Goal: Task Accomplishment & Management: Understand process/instructions

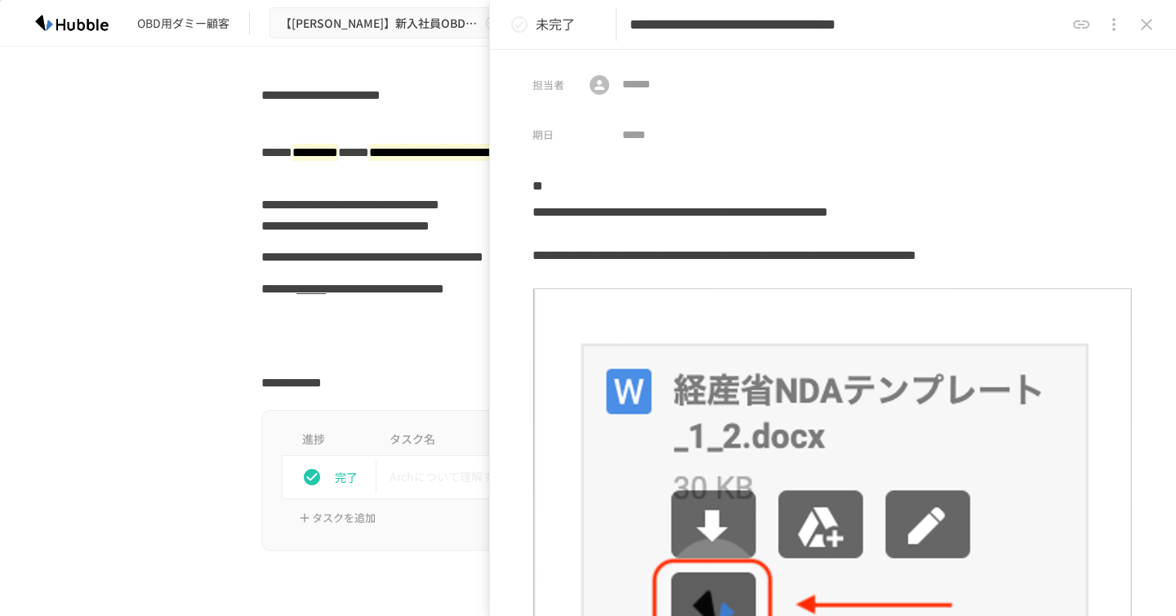
click at [206, 186] on div "**********" at bounding box center [588, 163] width 996 height 52
click at [1160, 28] on button "close drawer" at bounding box center [1146, 24] width 33 height 33
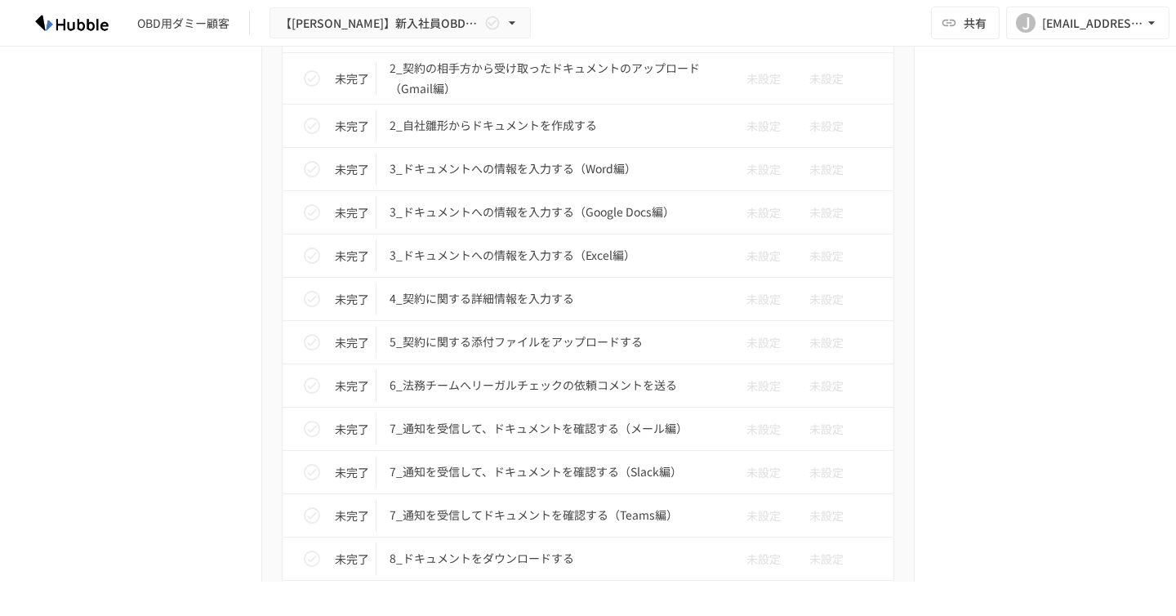
scroll to position [2874, 0]
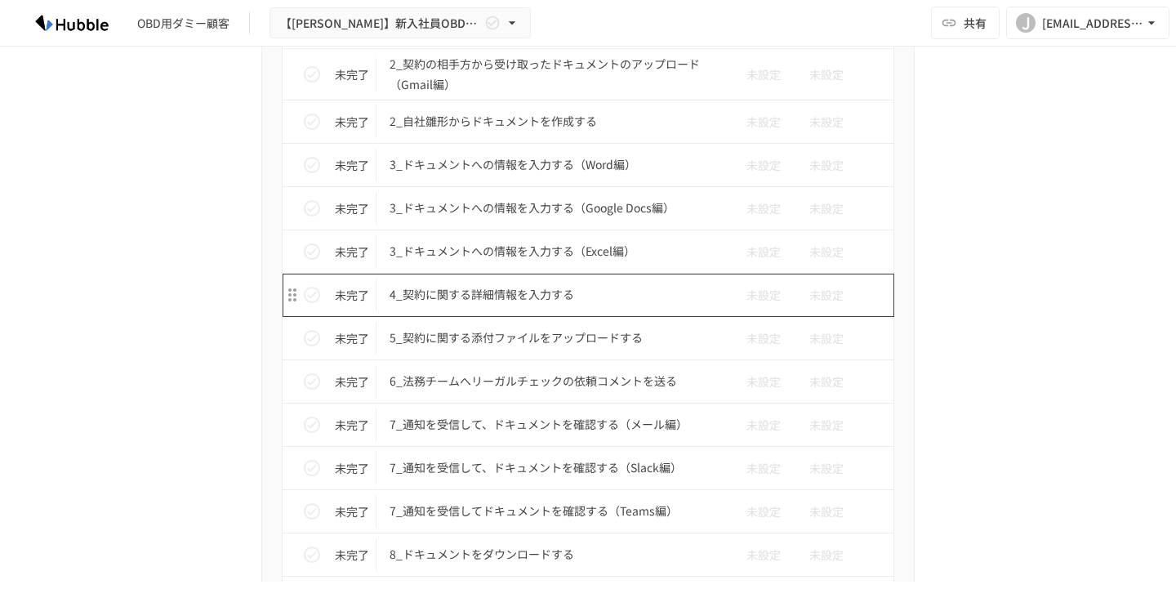
click at [452, 300] on p "4_契約に関する詳細情報を入力する" at bounding box center [554, 294] width 328 height 20
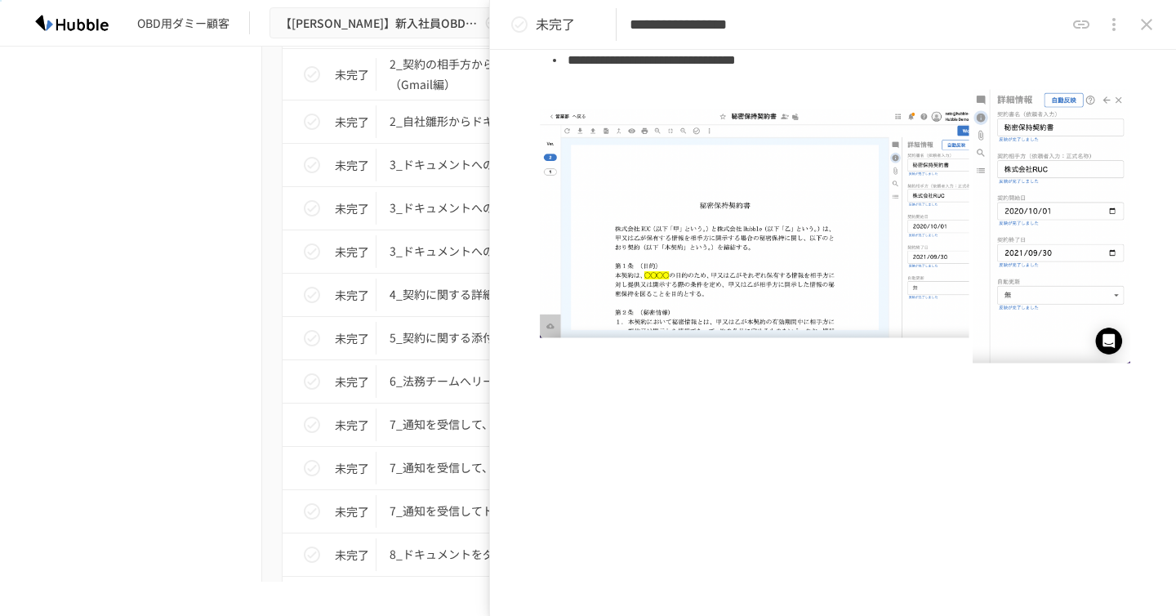
scroll to position [210, 0]
click at [189, 279] on div "進捗 タスク名 担当者 期限 完了 1_Hubbleにログインする 未設定 未設定 未完了 2_契約書審査依頼フォームからレビュー依頼を行う 未設定 未設定 …" at bounding box center [588, 419] width 996 height 1197
click at [1144, 22] on icon "close drawer" at bounding box center [1146, 24] width 11 height 11
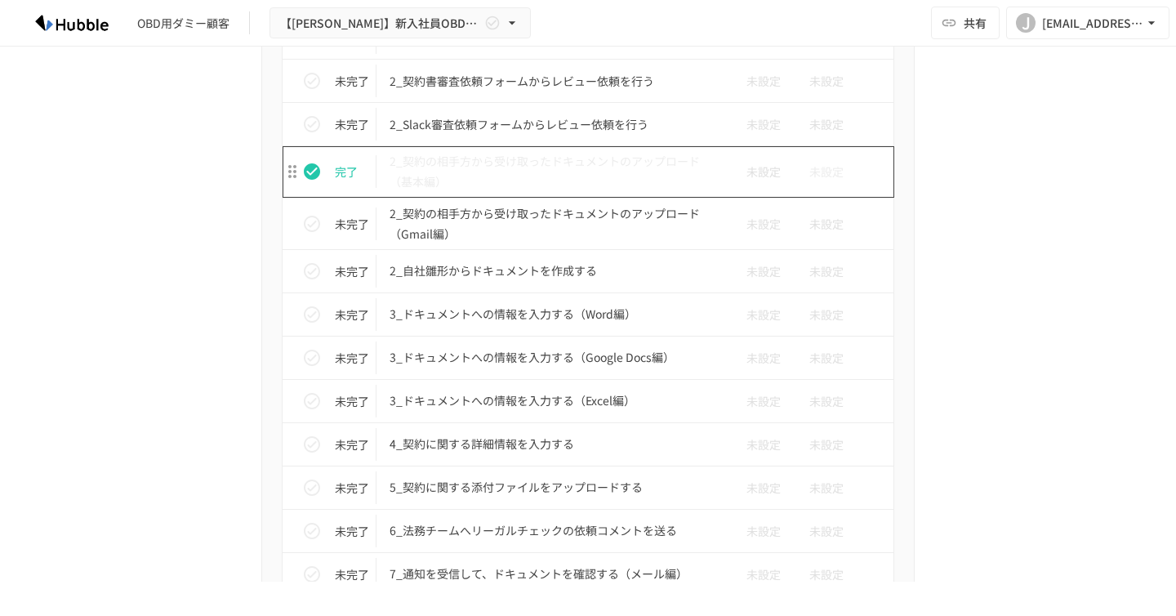
scroll to position [2749, 0]
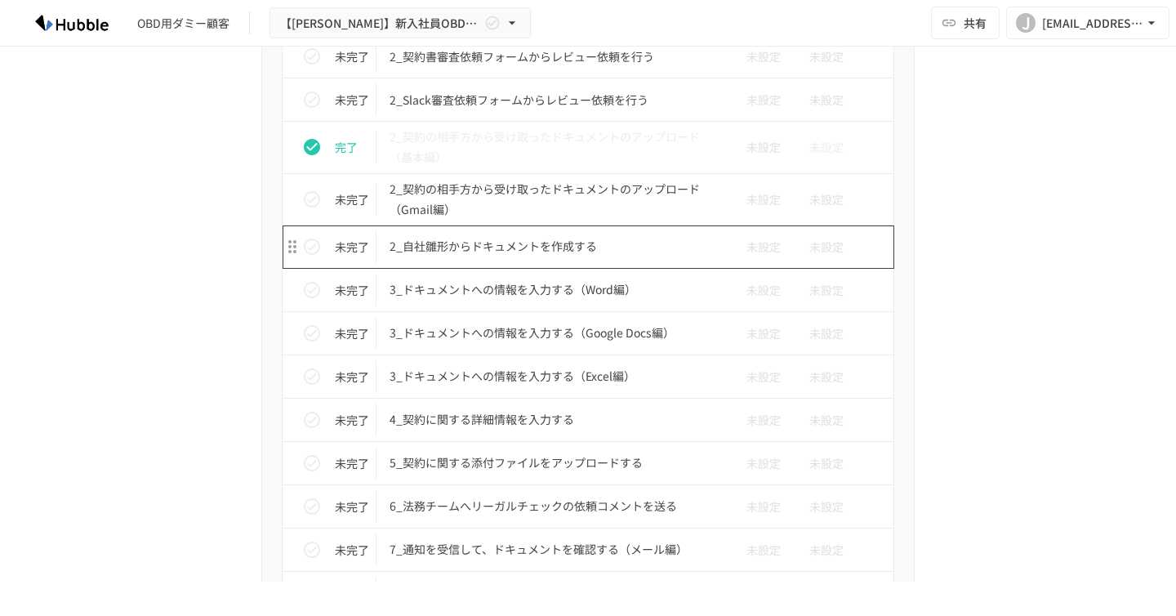
click at [493, 259] on td "2_自社雛形からドキュメントを作成する" at bounding box center [553, 246] width 354 height 43
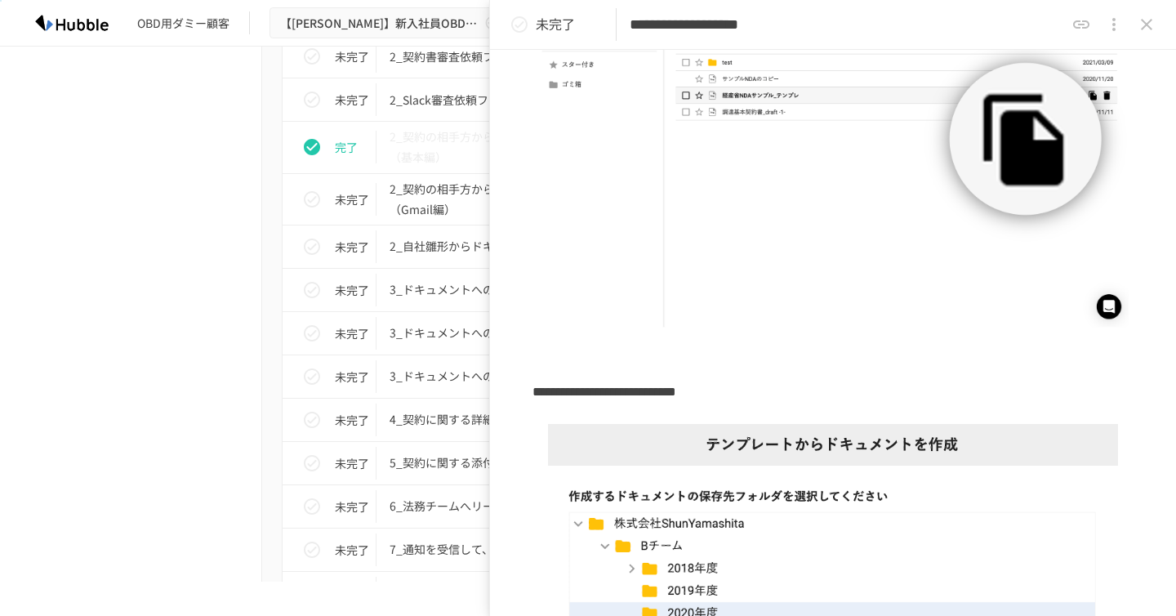
scroll to position [306, 0]
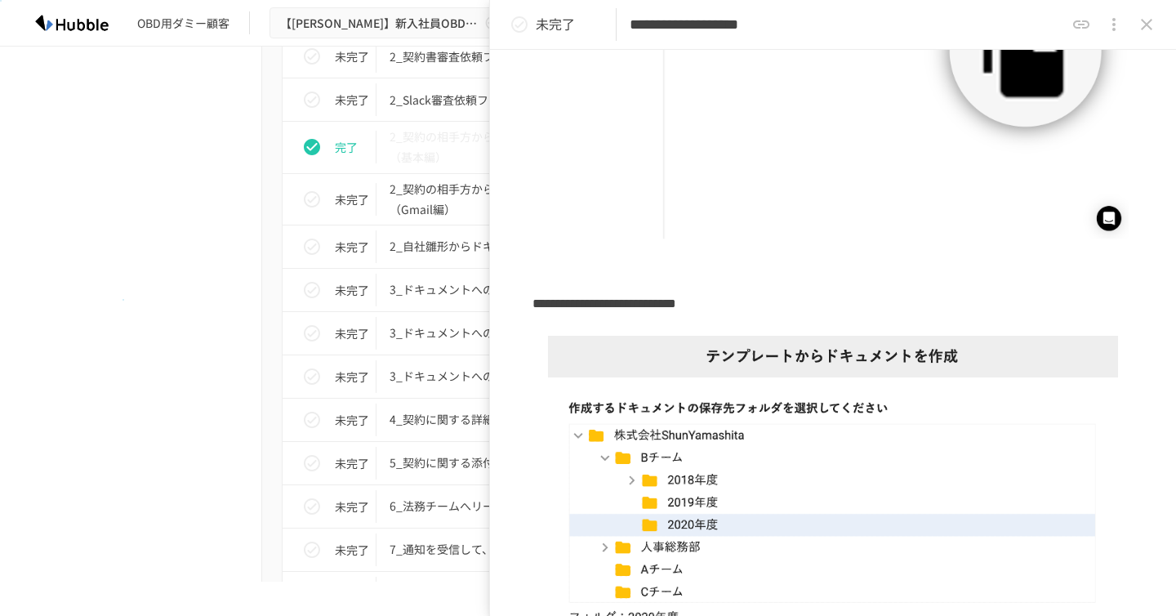
click at [122, 299] on div "進捗 タスク名 担当者 期限 完了 1_Hubbleにログインする 未設定 未設定 未完了 2_契約書審査依頼フォームからレビュー依頼を行う 未設定 未設定 …" at bounding box center [588, 544] width 996 height 1197
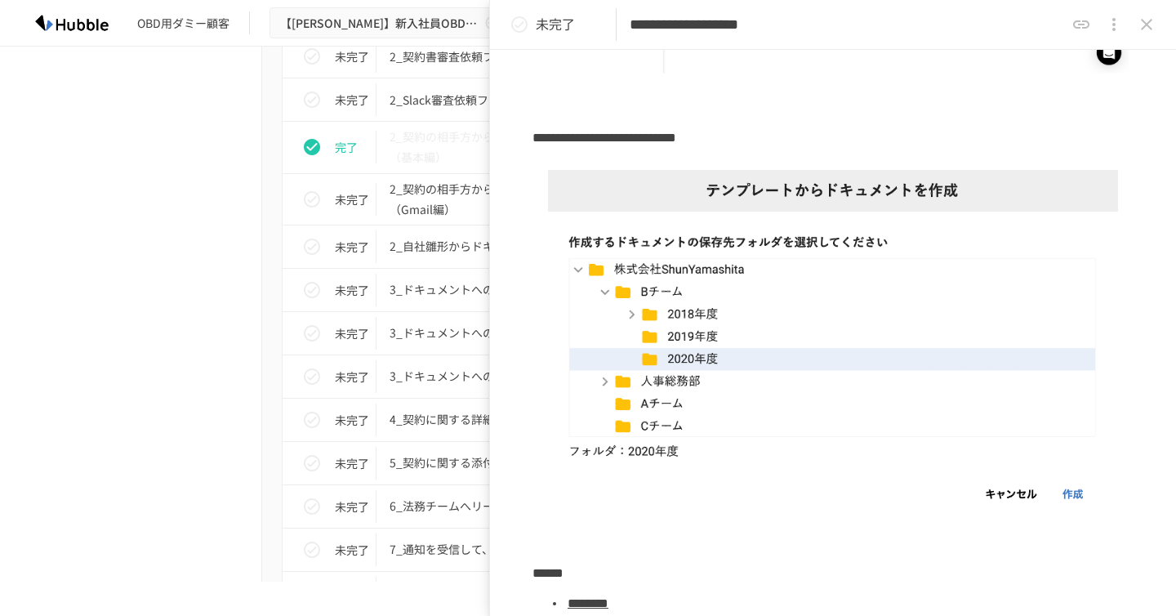
scroll to position [474, 0]
click at [537, 139] on h3 "**********" at bounding box center [832, 134] width 601 height 27
click at [549, 138] on h3 "**********" at bounding box center [832, 134] width 601 height 27
click at [523, 29] on icon "status" at bounding box center [519, 24] width 16 height 16
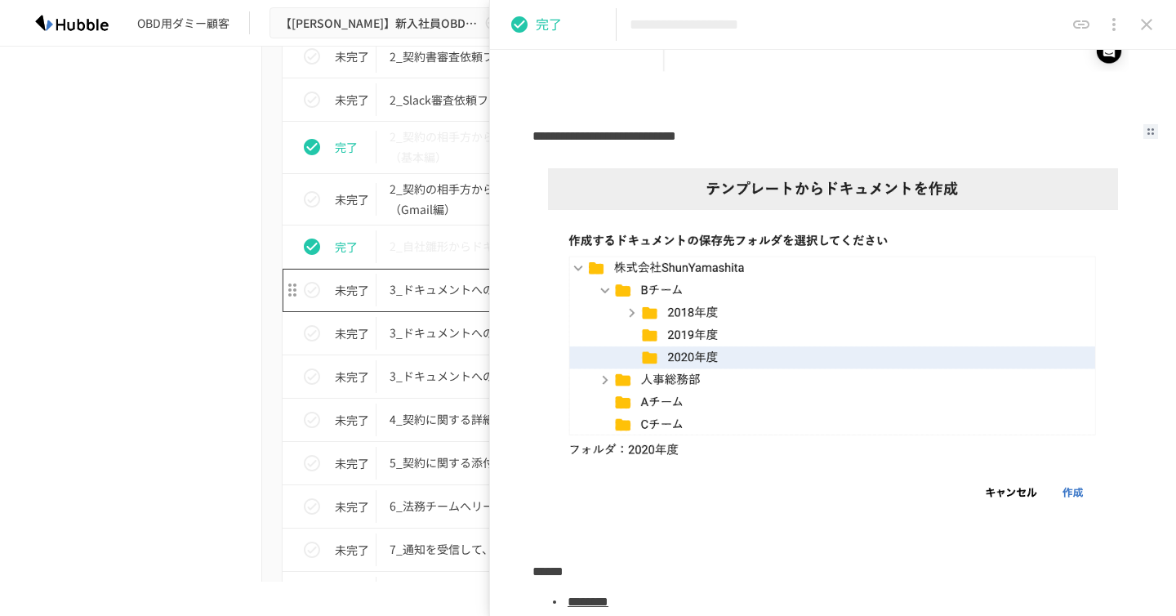
click at [421, 297] on p "3_ドキュメントへの情報を入力する（Word編）" at bounding box center [554, 289] width 328 height 20
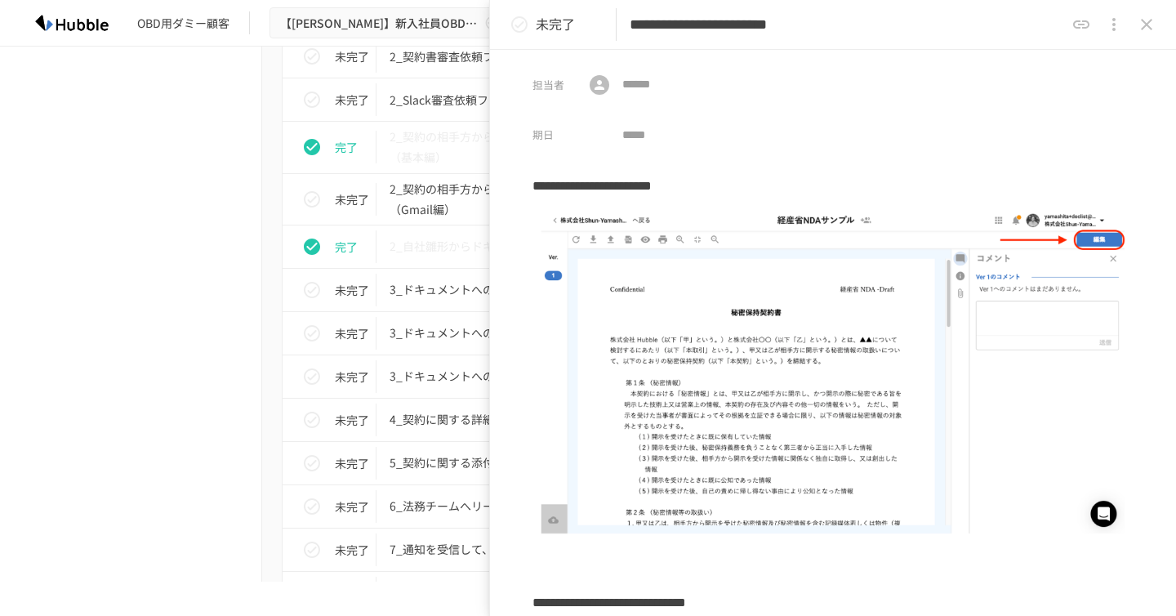
click at [520, 29] on icon "status" at bounding box center [520, 25] width 20 height 20
click at [1149, 28] on icon "close drawer" at bounding box center [1146, 24] width 11 height 11
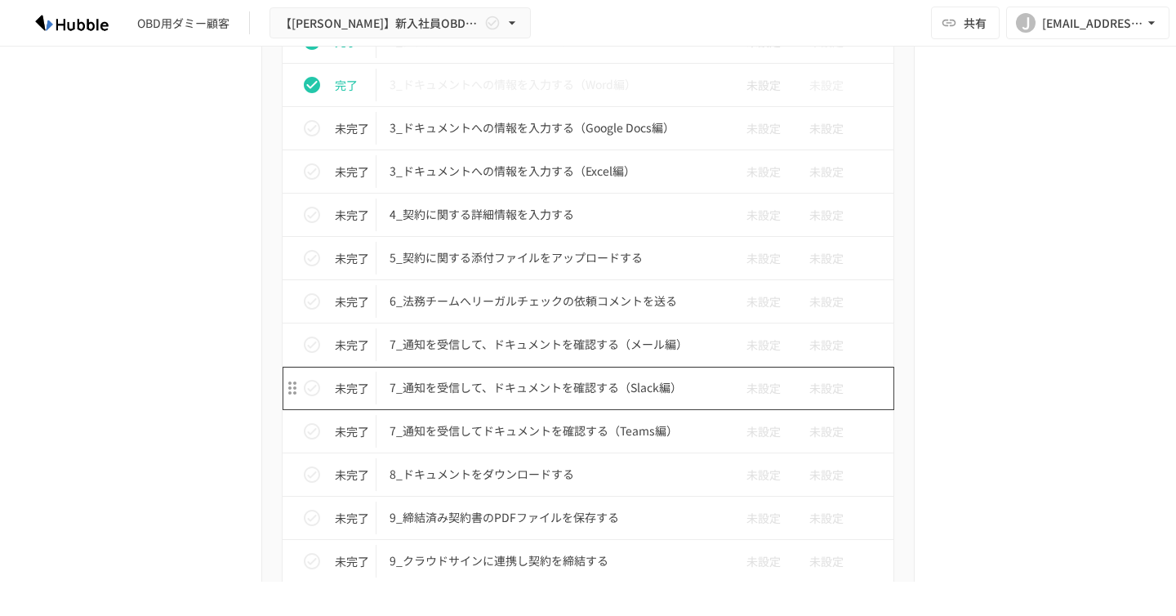
scroll to position [2844, 0]
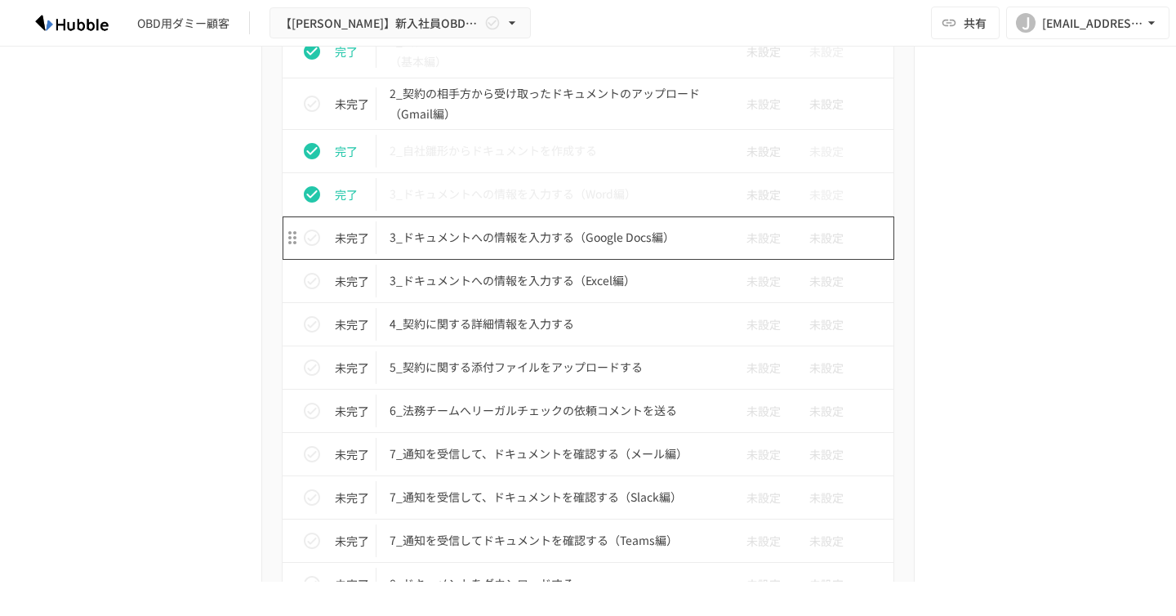
click at [483, 250] on td "3_ドキュメントへの情報を入力する（Google Docs編）" at bounding box center [553, 237] width 354 height 43
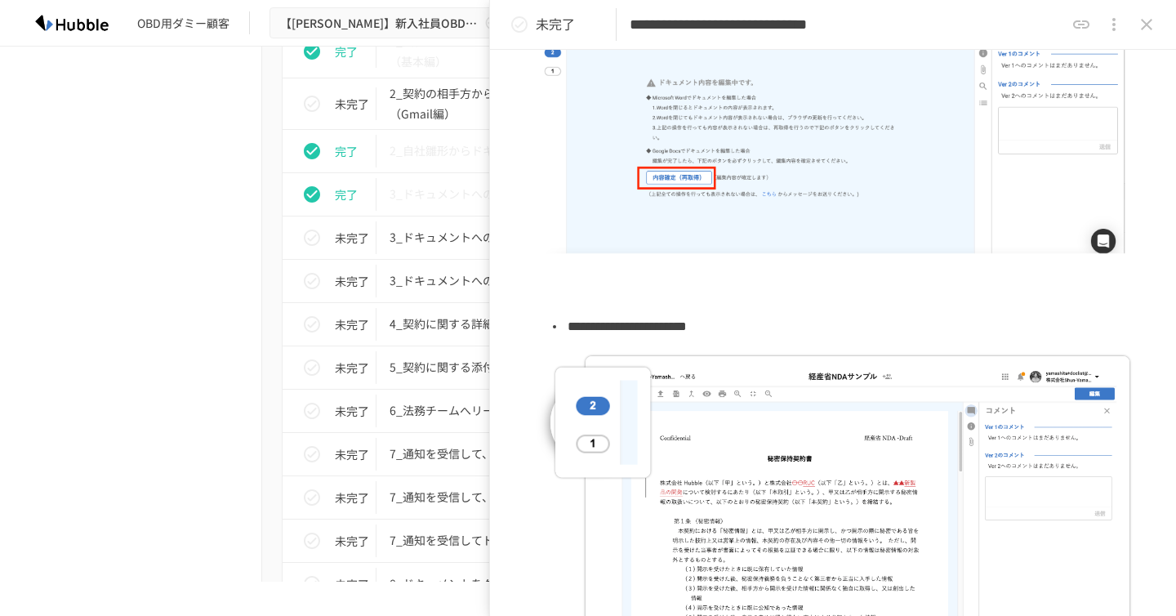
scroll to position [1062, 0]
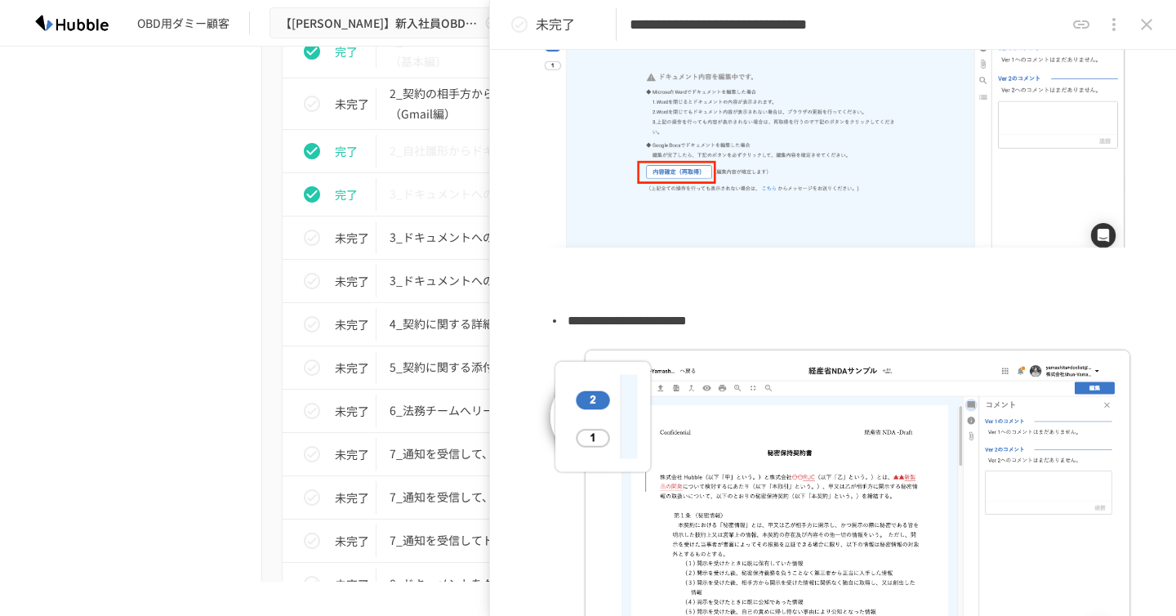
click at [1145, 17] on icon "close drawer" at bounding box center [1147, 25] width 20 height 20
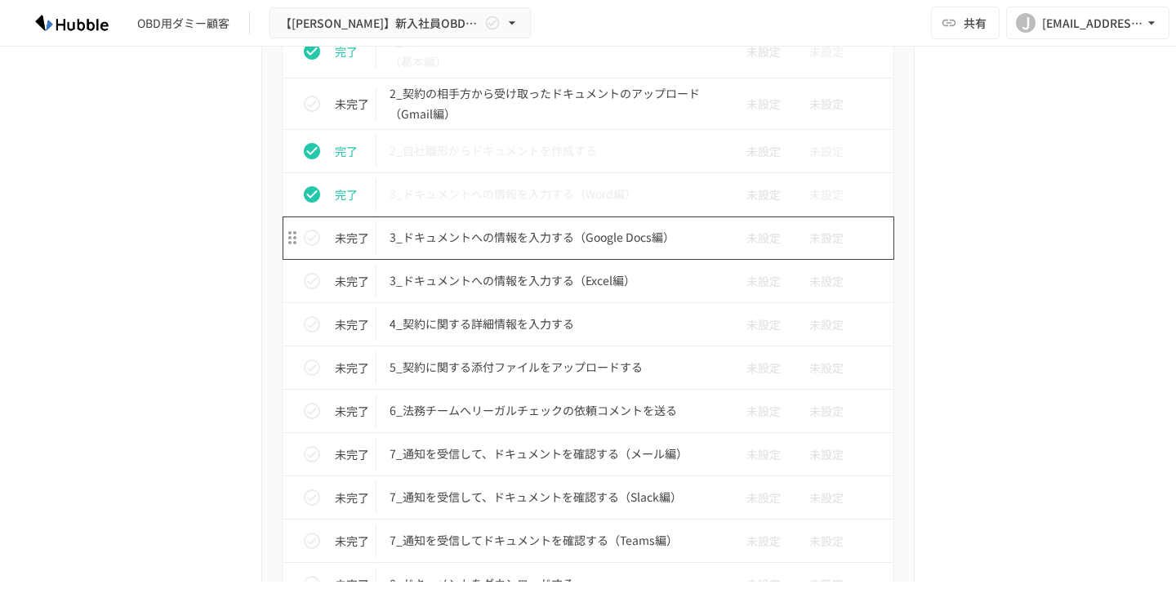
click at [484, 241] on p "3_ドキュメントへの情報を入力する（Google Docs編）" at bounding box center [554, 237] width 328 height 20
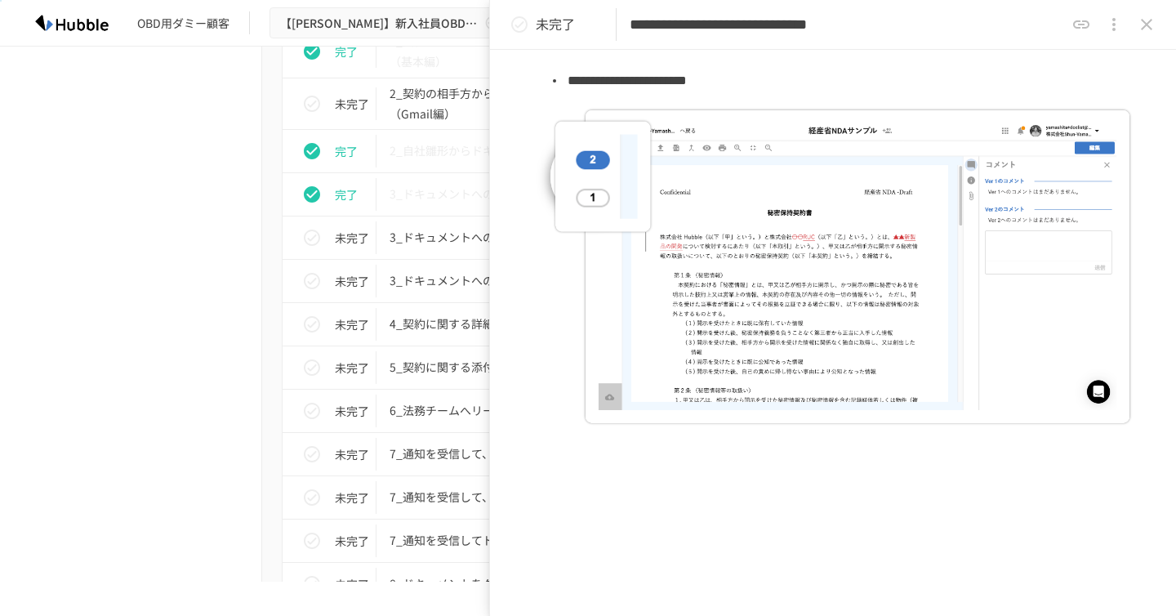
scroll to position [1371, 0]
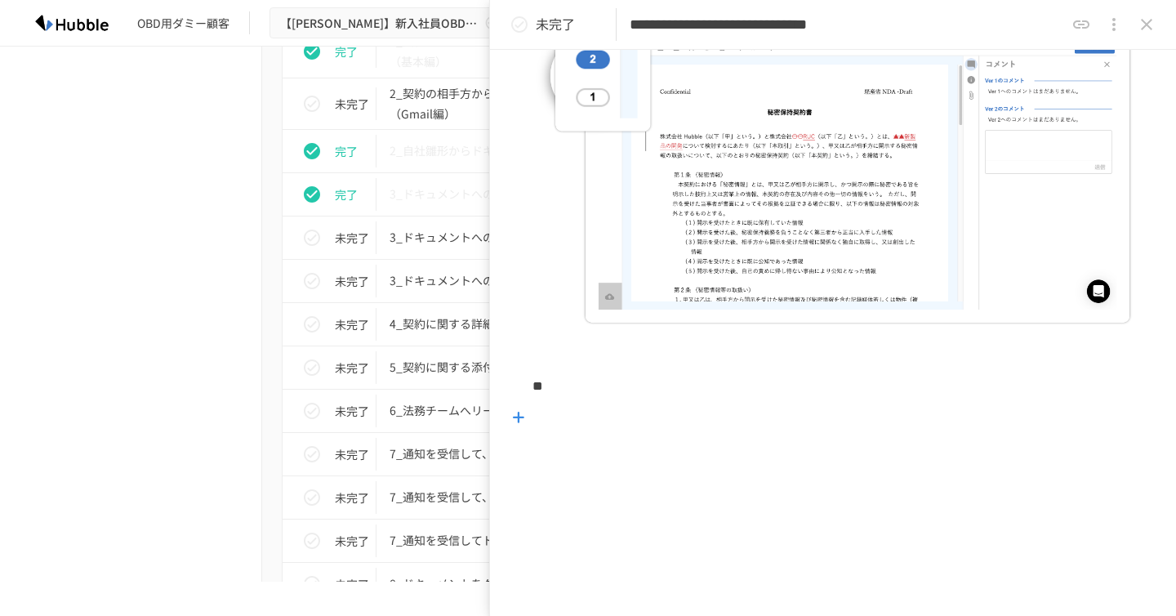
click at [514, 415] on icon at bounding box center [518, 417] width 11 height 11
click at [571, 418] on icon at bounding box center [574, 417] width 15 height 8
click at [810, 442] on ol at bounding box center [832, 422] width 601 height 40
click at [1153, 414] on icon at bounding box center [1150, 413] width 7 height 7
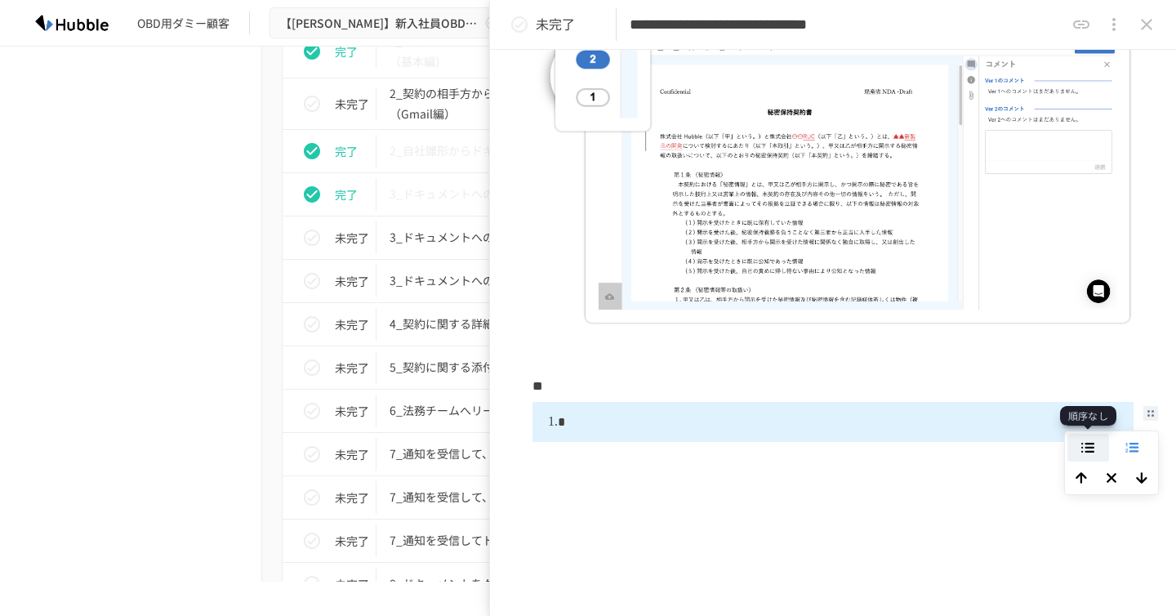
click at [1094, 451] on icon at bounding box center [1088, 448] width 14 height 11
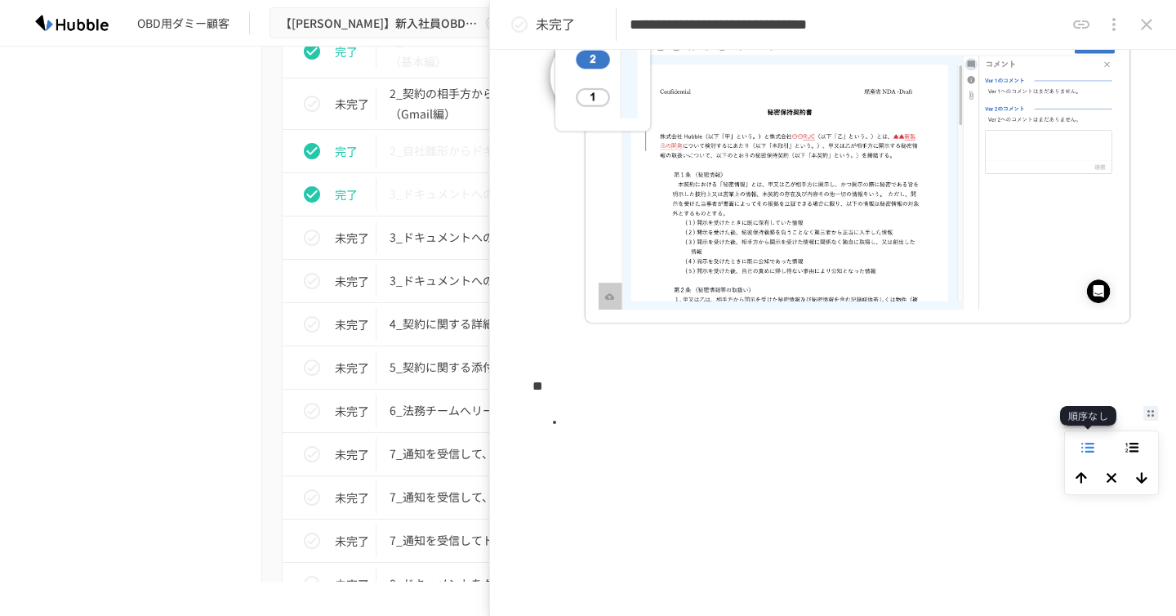
click at [590, 425] on li at bounding box center [849, 422] width 568 height 30
click at [1138, 32] on icon "close drawer" at bounding box center [1147, 25] width 20 height 20
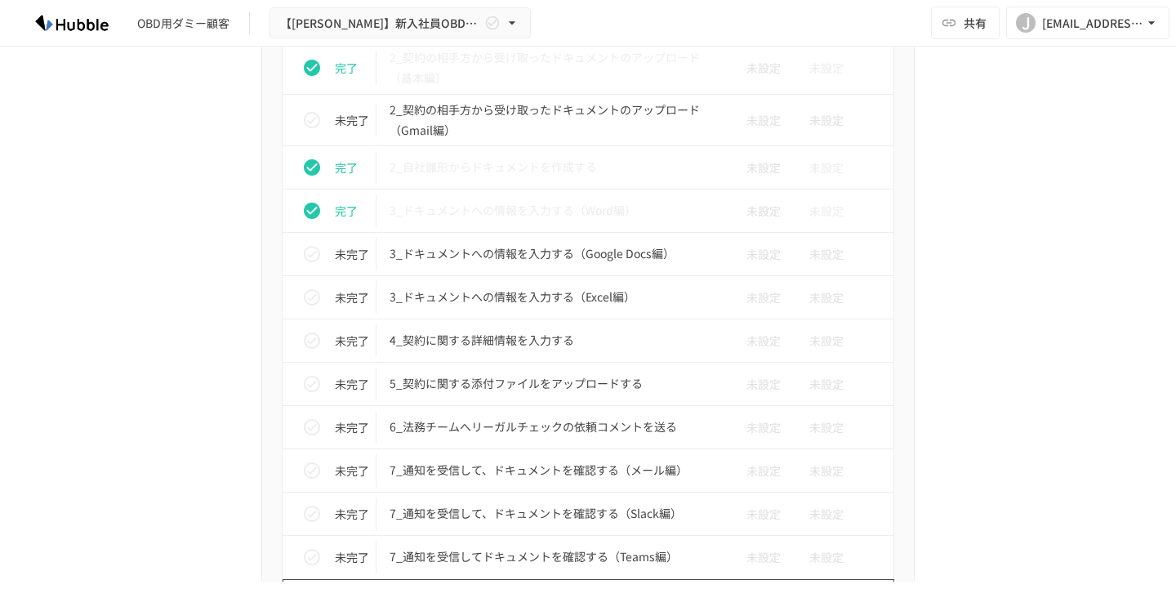
scroll to position [2822, 0]
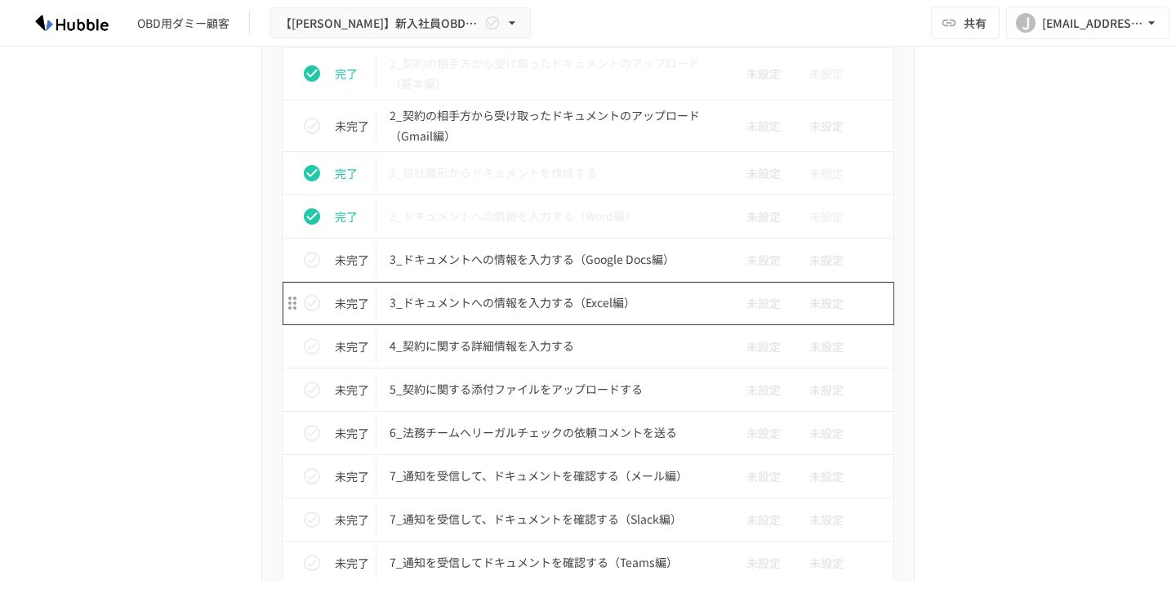
click at [443, 300] on p "3_ドキュメントへの情報を入力する（Excel編）" at bounding box center [554, 302] width 328 height 20
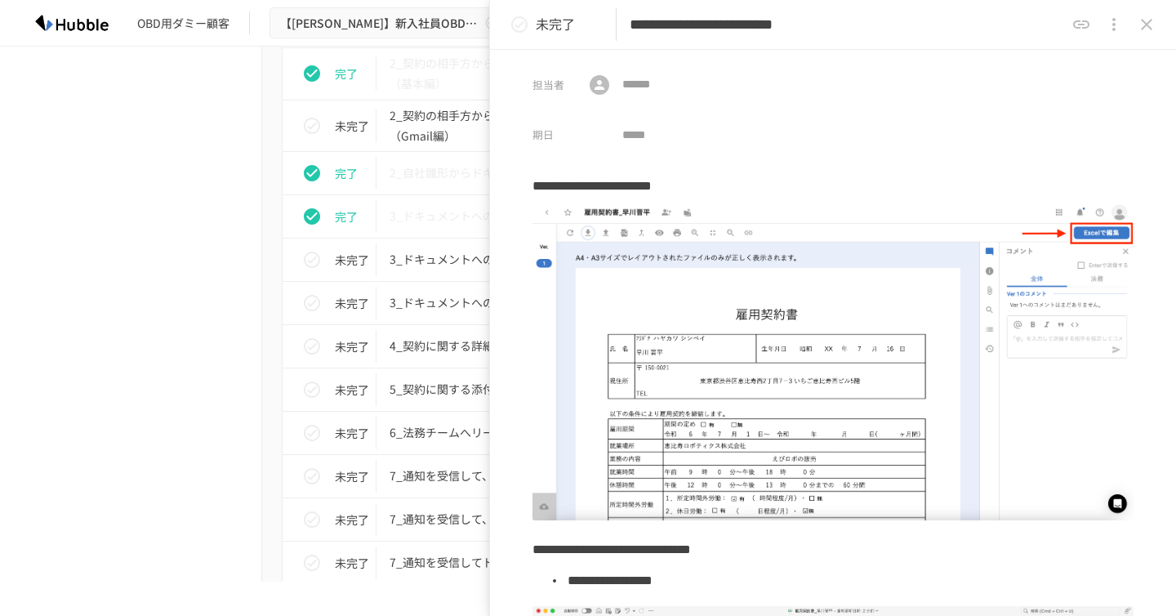
click at [518, 22] on icon "status" at bounding box center [520, 25] width 20 height 20
click at [1142, 29] on icon "close drawer" at bounding box center [1147, 25] width 20 height 20
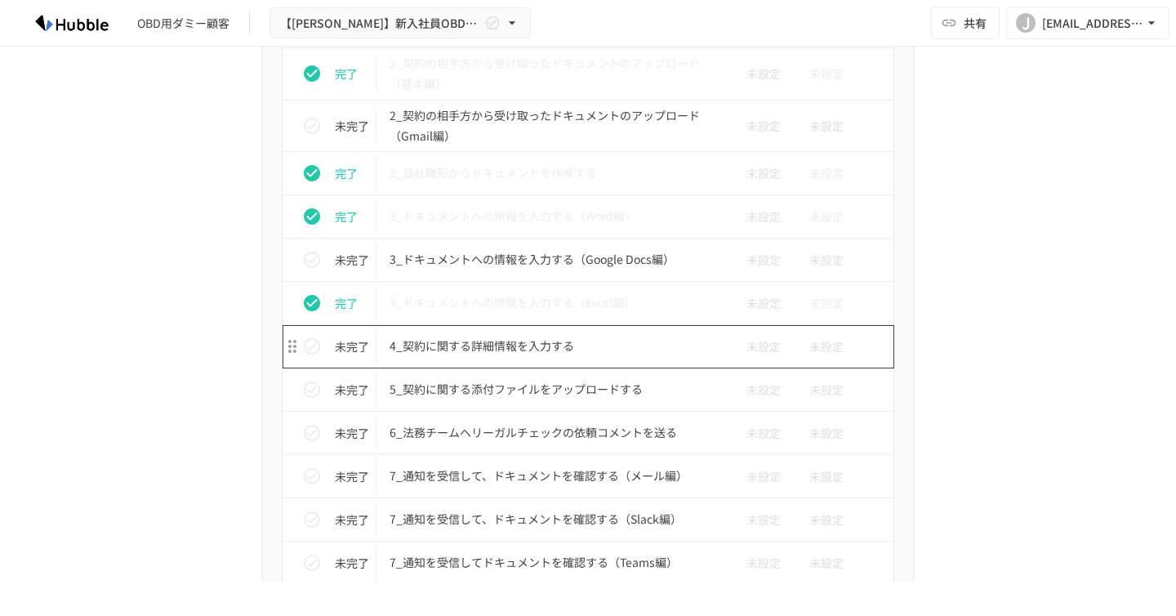
click at [513, 352] on p "4_契約に関する詳細情報を入力する" at bounding box center [554, 346] width 328 height 20
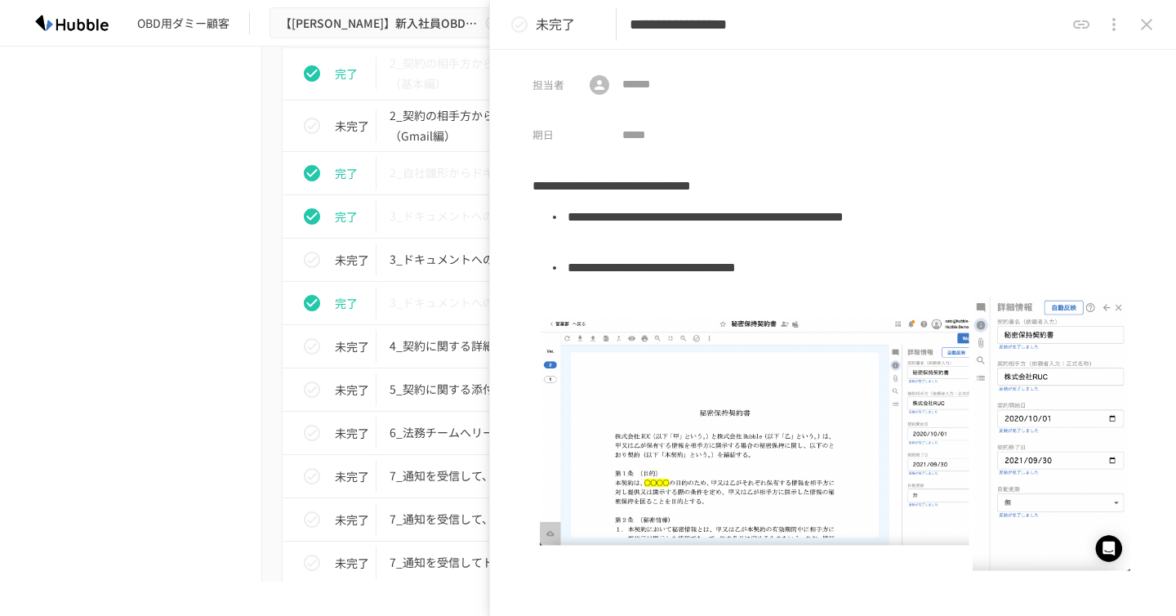
click at [538, 23] on p "未完了" at bounding box center [555, 24] width 39 height 21
click at [225, 369] on div "進捗 タスク名 担当者 期限 完了 1_Hubbleにログインする 未設定 未設定 未完了 2_契約書審査依頼フォームからレビュー依頼を行う 未設定 未設定 …" at bounding box center [588, 471] width 996 height 1197
click at [1151, 24] on icon "close drawer" at bounding box center [1147, 25] width 20 height 20
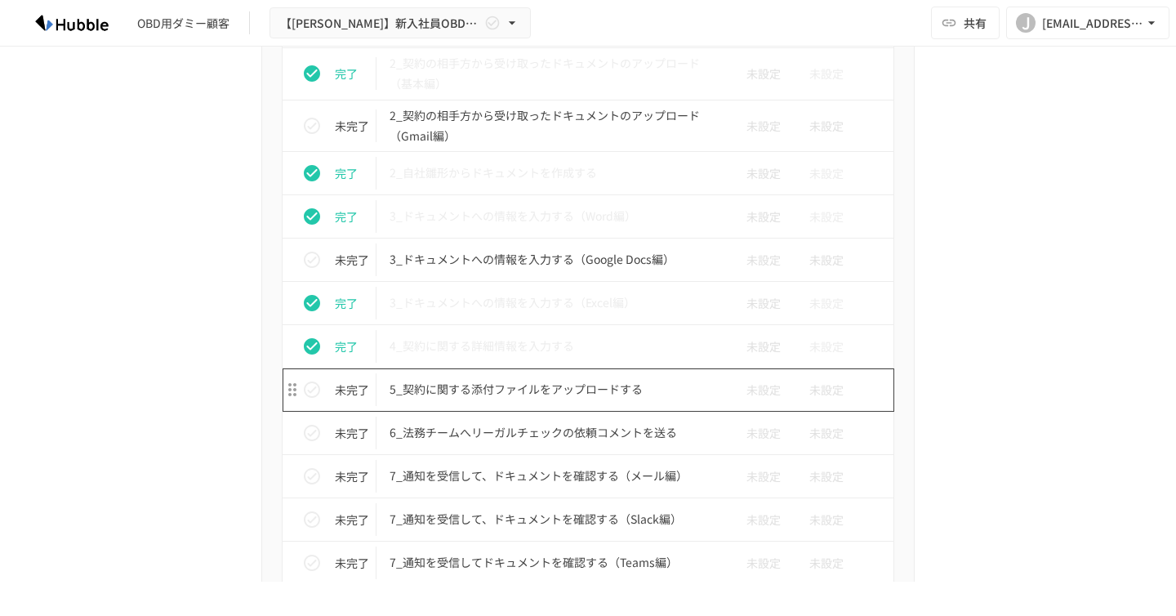
click at [540, 393] on p "5_契約に関する添付ファイルをアップロードする" at bounding box center [554, 389] width 328 height 20
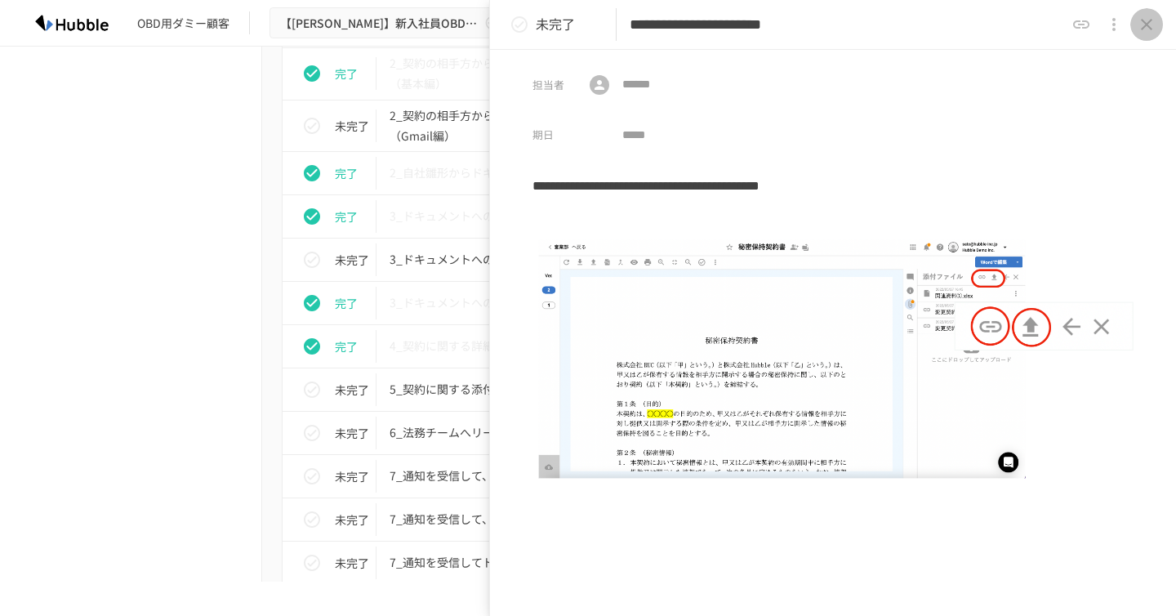
click at [1148, 22] on icon "close drawer" at bounding box center [1146, 24] width 11 height 11
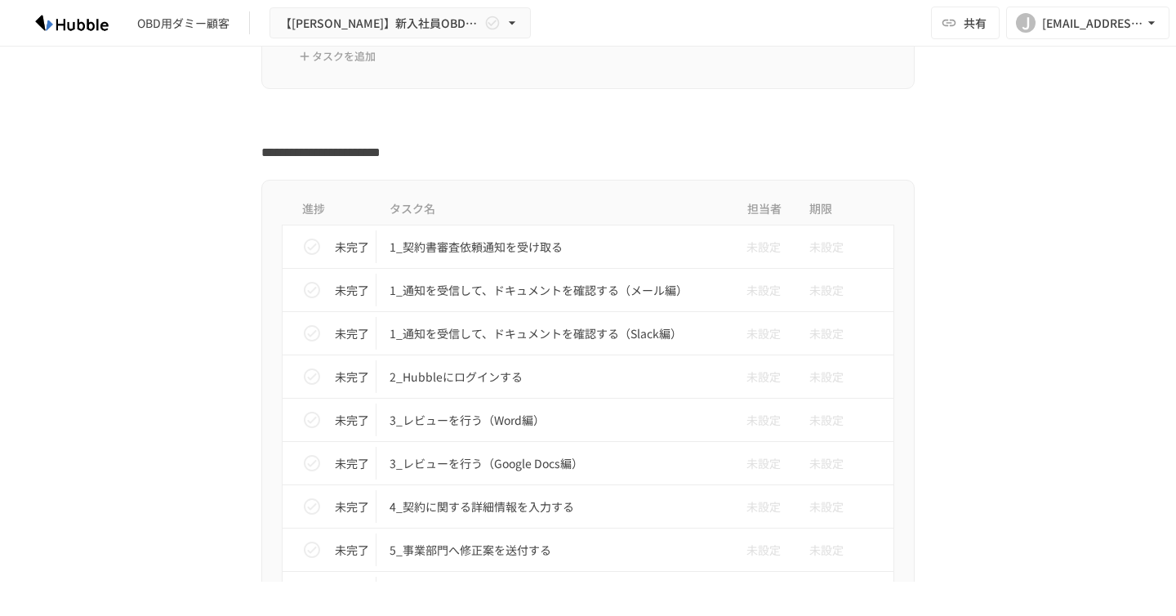
scroll to position [3666, 0]
